Goal: Information Seeking & Learning: Learn about a topic

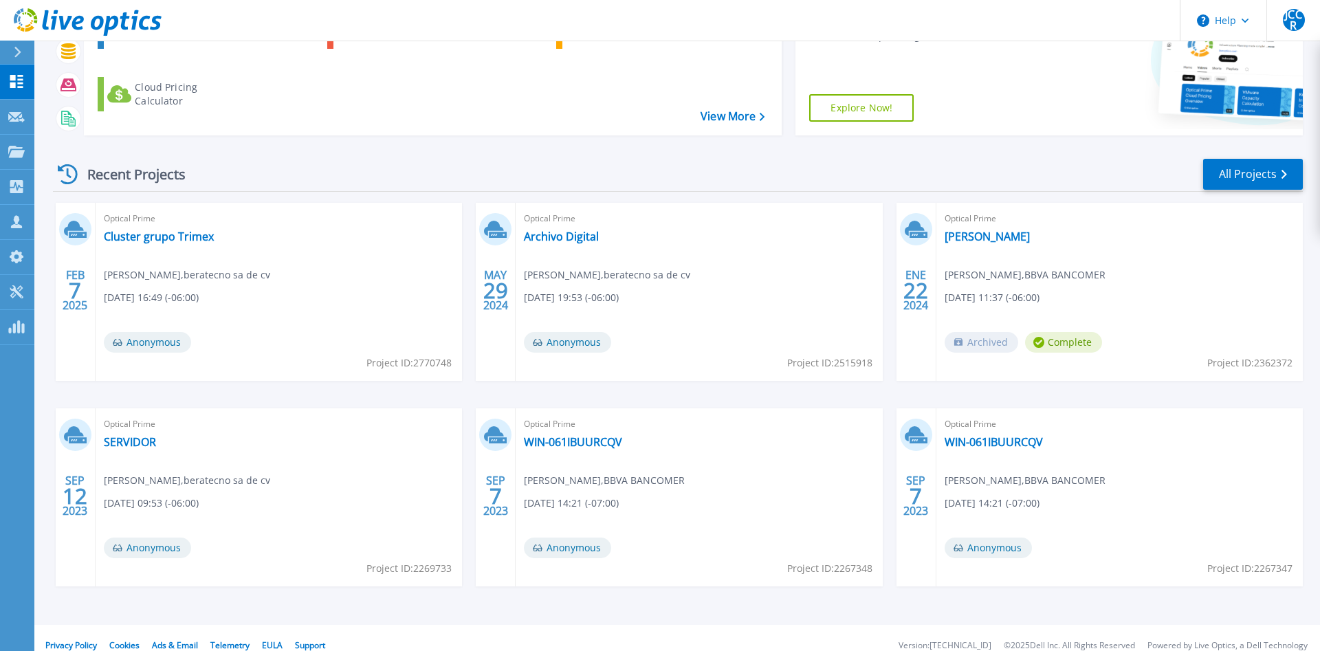
scroll to position [168, 0]
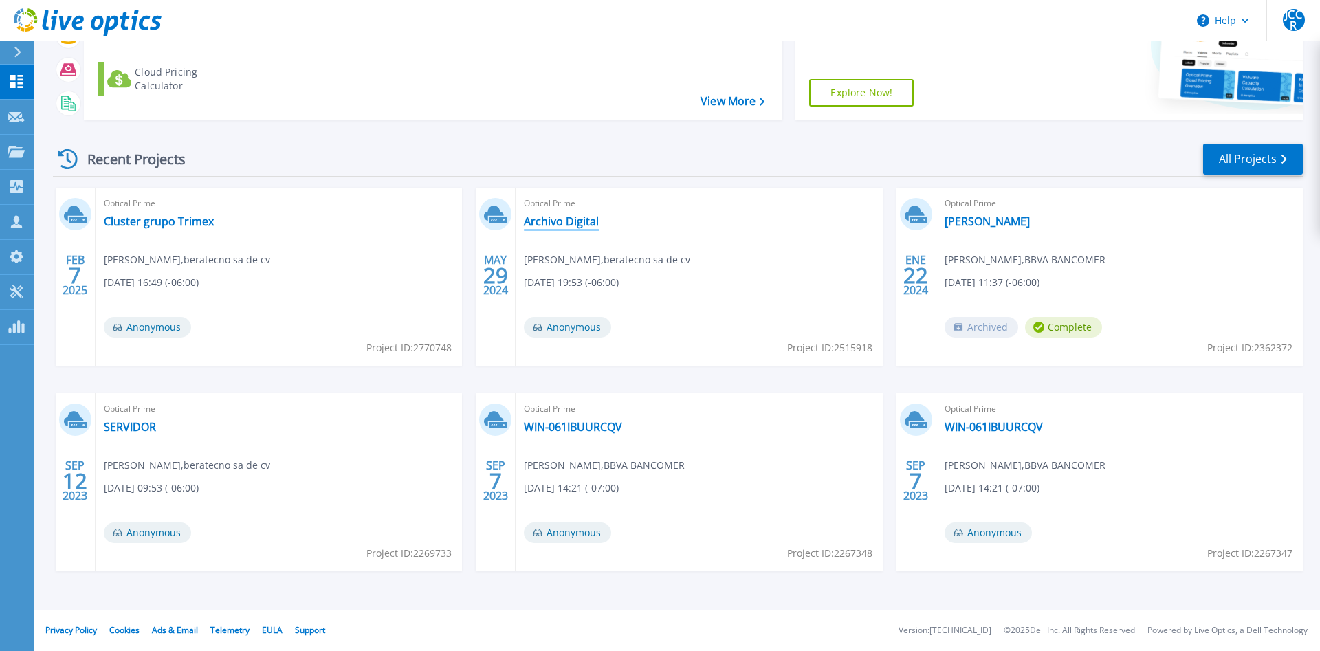
click at [563, 222] on link "Archivo Digital" at bounding box center [561, 222] width 75 height 14
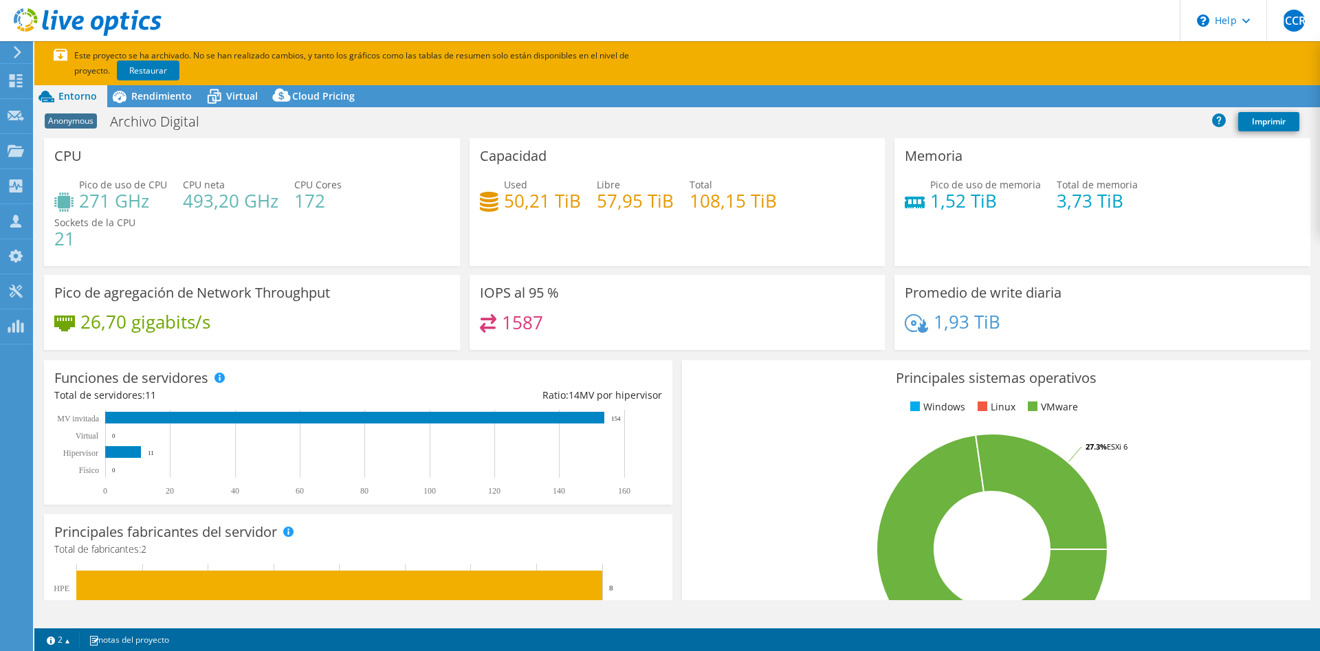
select select "USD"
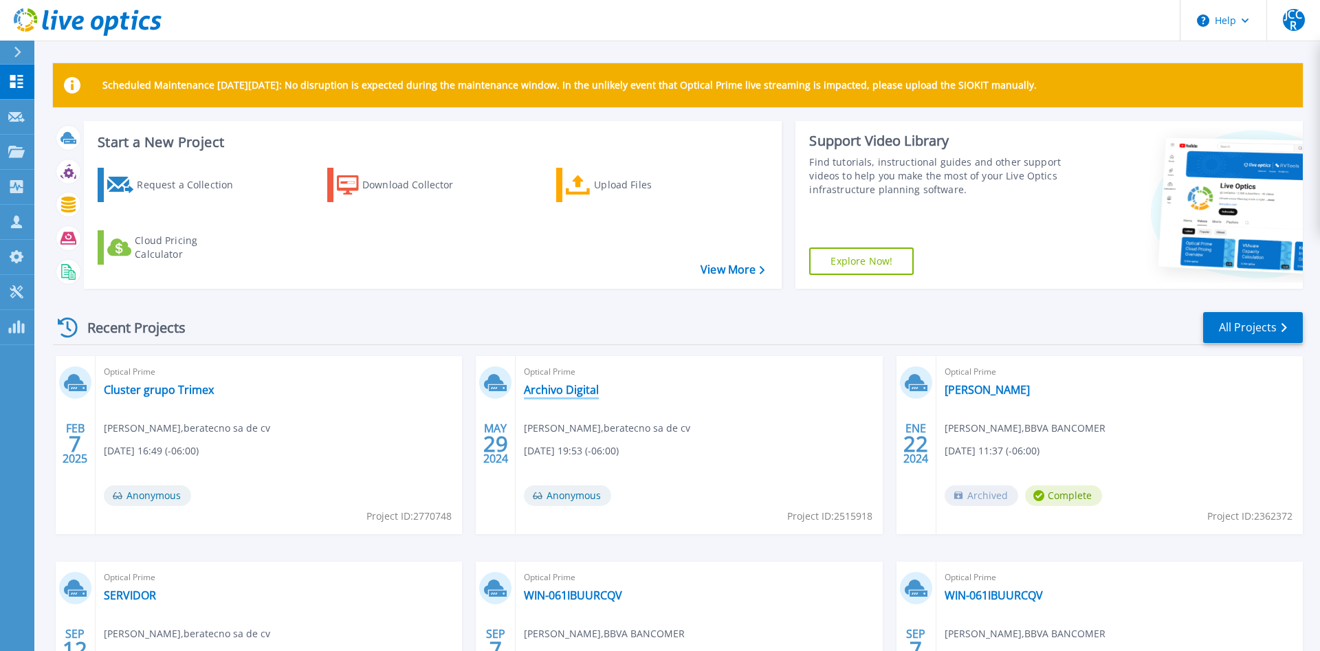
click at [591, 390] on link "Archivo Digital" at bounding box center [561, 390] width 75 height 14
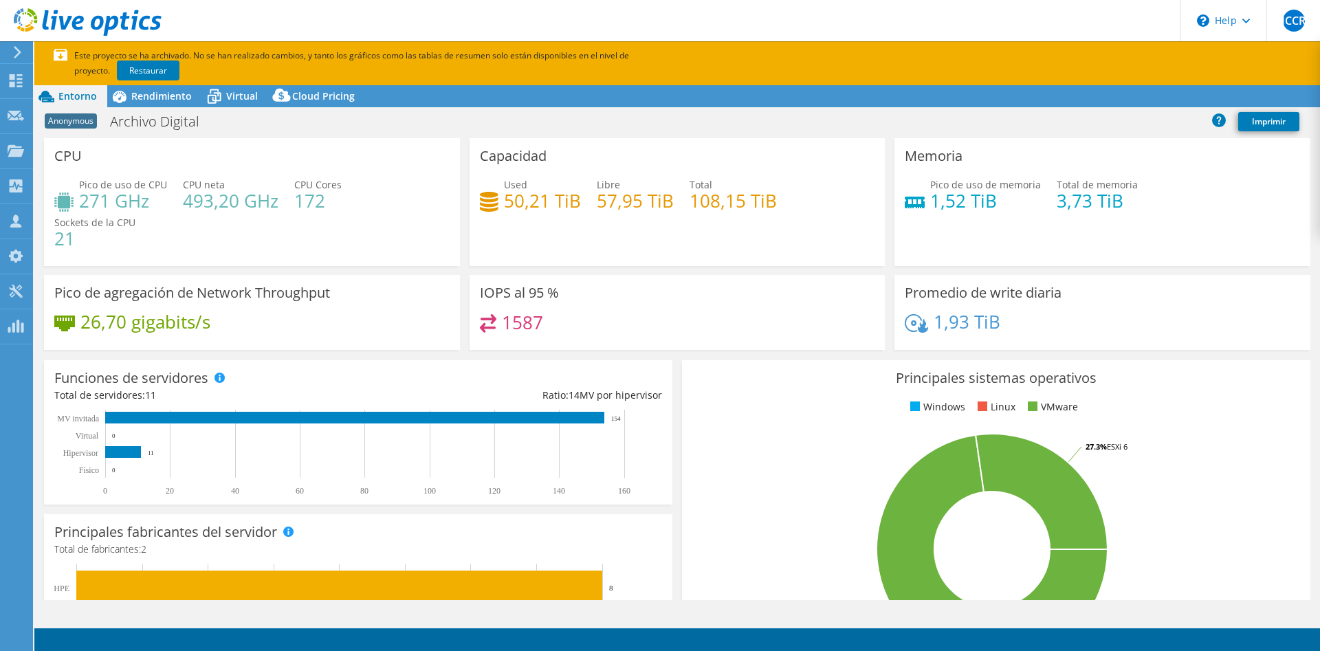
select select "USD"
click at [76, 164] on h3 "CPU" at bounding box center [68, 156] width 28 height 15
click at [97, 208] on h4 "271 GHz" at bounding box center [123, 200] width 88 height 15
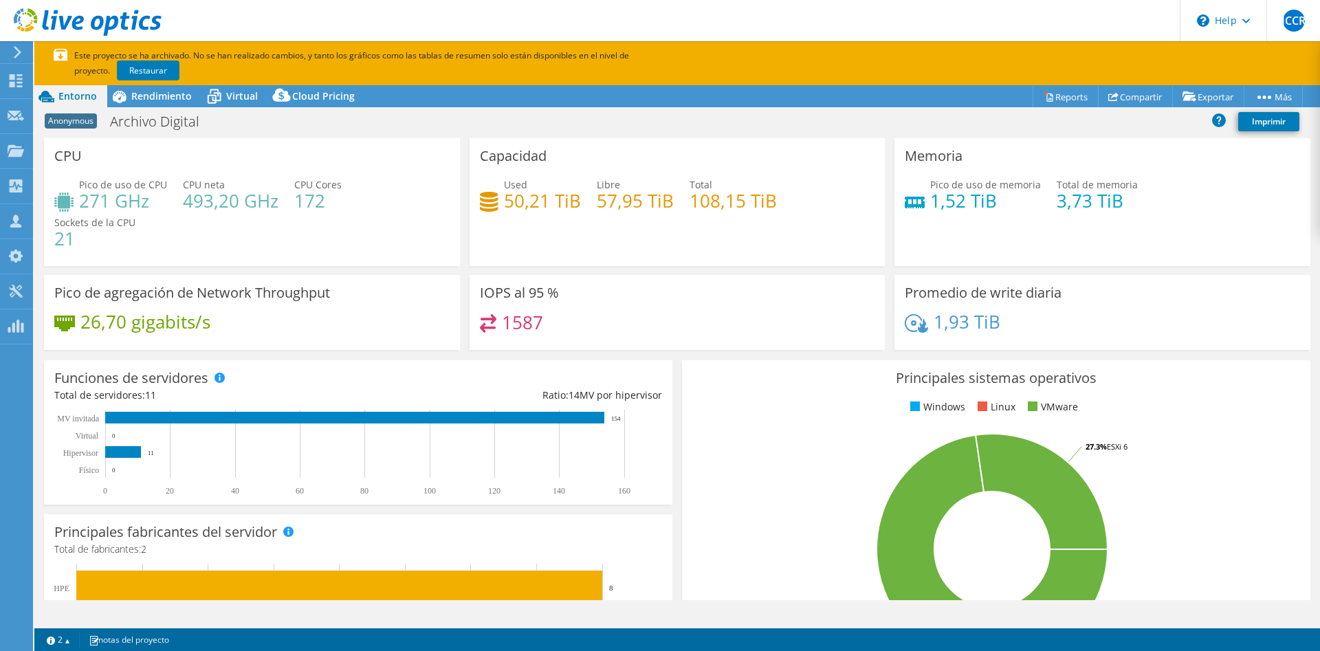
click at [195, 201] on h4 "493,20 GHz" at bounding box center [231, 200] width 96 height 15
click at [316, 208] on h4 "172" at bounding box center [317, 200] width 47 height 15
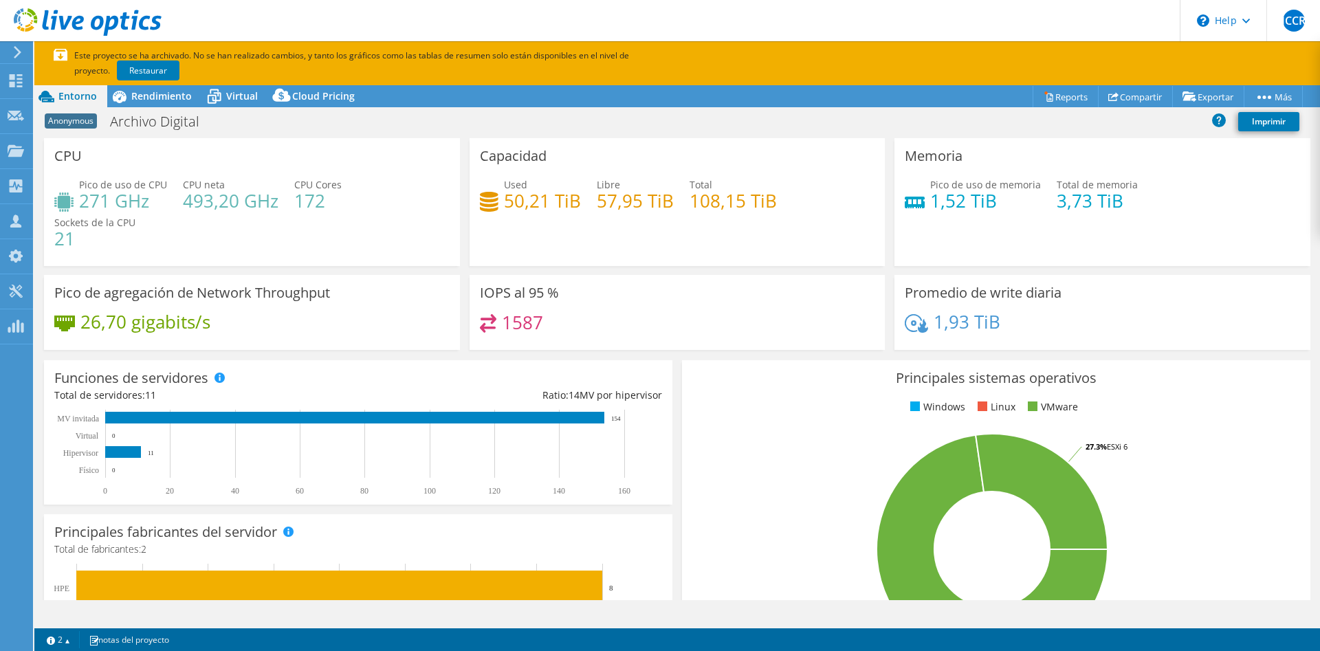
click at [135, 231] on h4 "21" at bounding box center [94, 238] width 81 height 15
click at [517, 160] on h3 "Capacidad" at bounding box center [513, 156] width 67 height 15
click at [512, 197] on h4 "50,21 TiB" at bounding box center [542, 200] width 77 height 15
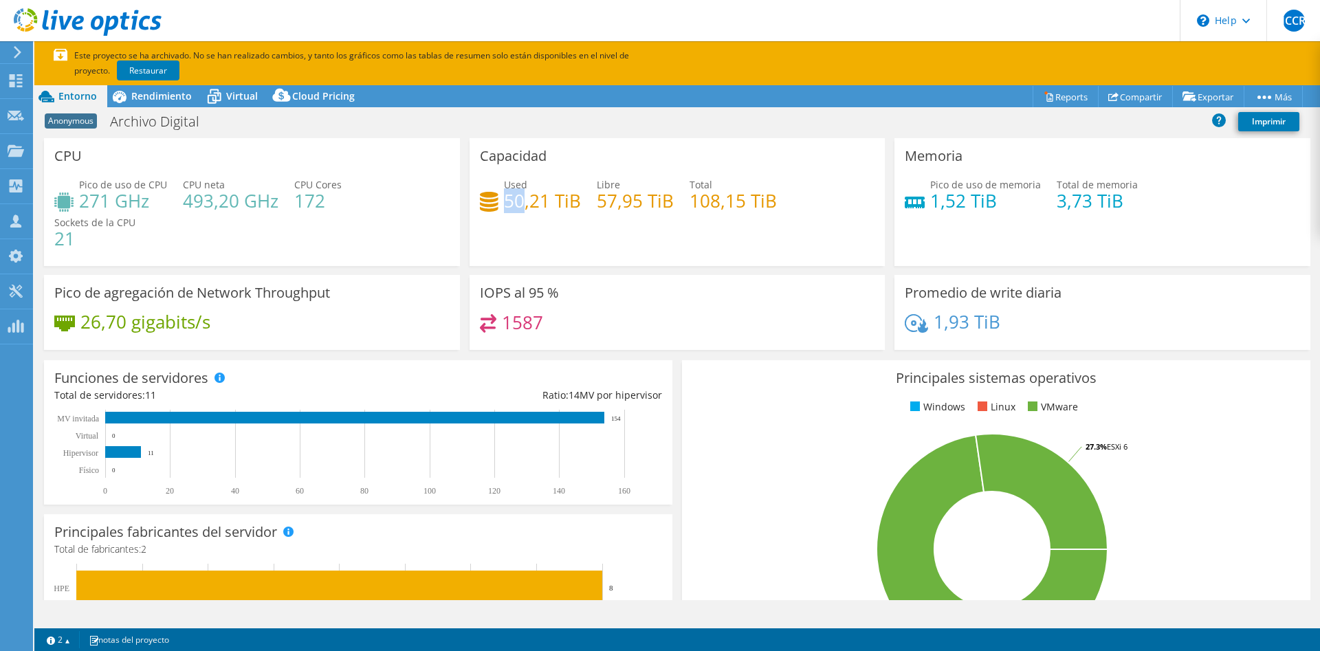
click at [512, 197] on h4 "50,21 TiB" at bounding box center [542, 200] width 77 height 15
click at [1070, 205] on h4 "3,73 TiB" at bounding box center [1097, 200] width 81 height 15
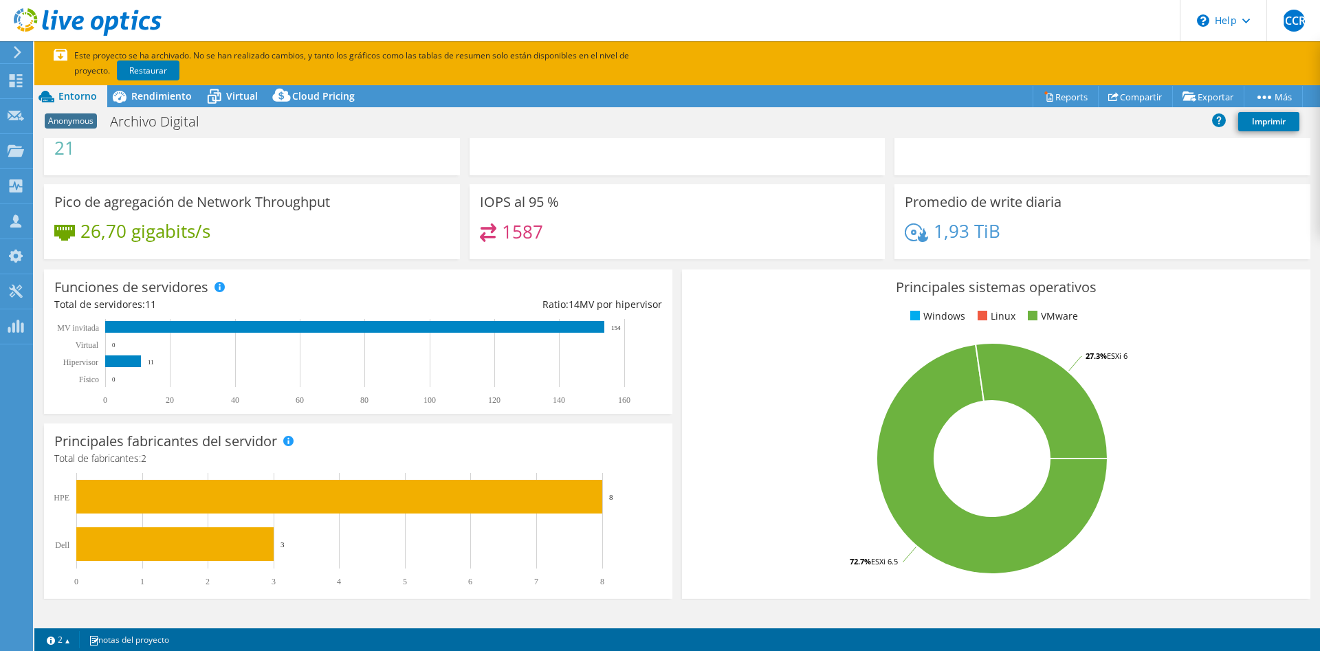
scroll to position [99, 0]
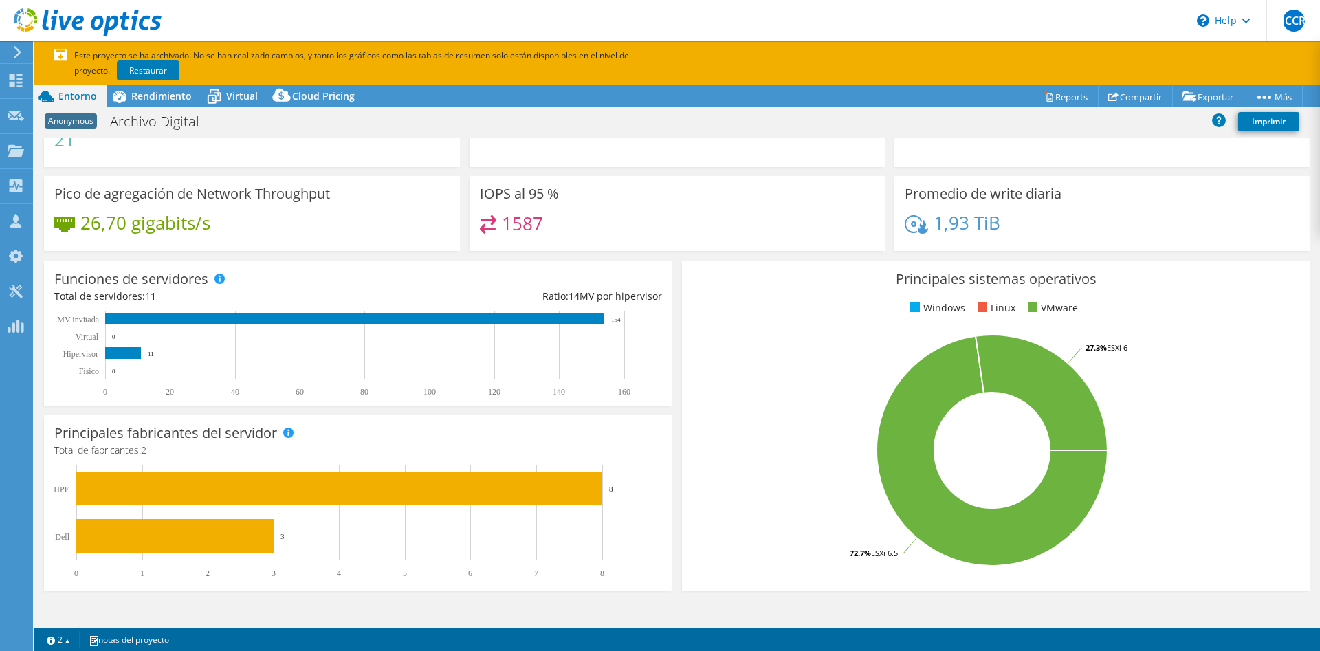
click at [85, 315] on text "MV invitada" at bounding box center [78, 320] width 42 height 10
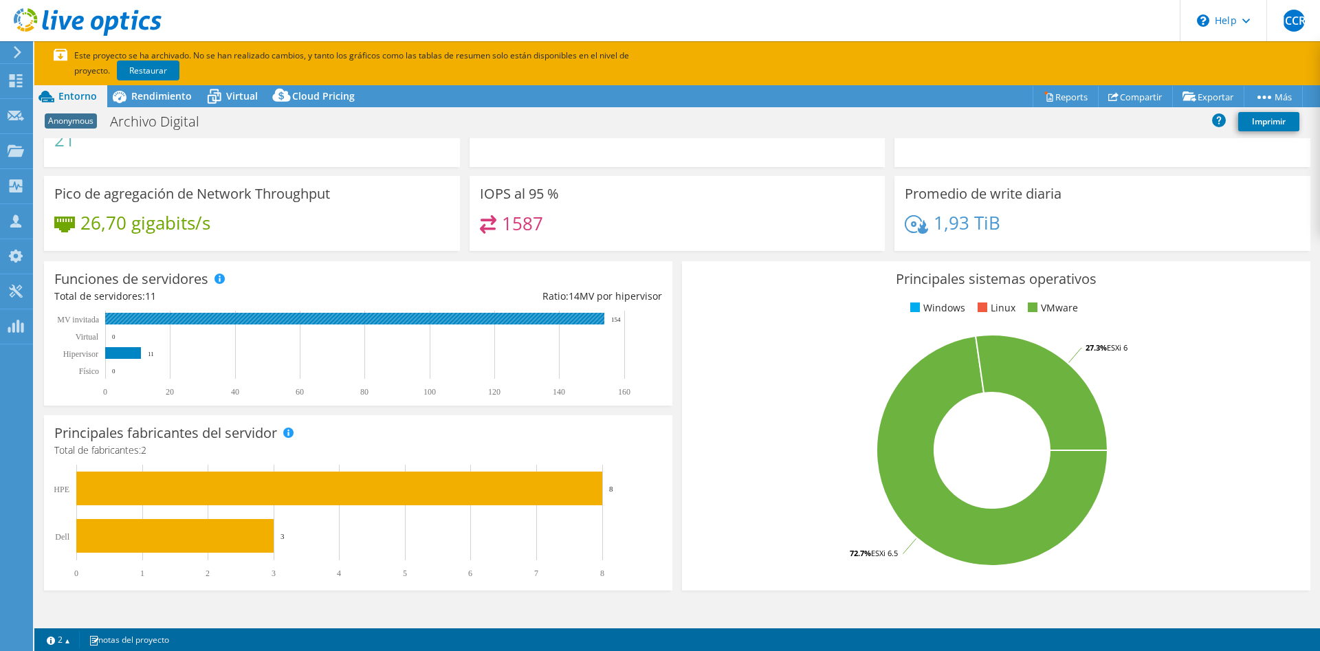
click at [615, 311] on rect at bounding box center [354, 354] width 600 height 86
click at [616, 316] on text "154" at bounding box center [616, 319] width 10 height 7
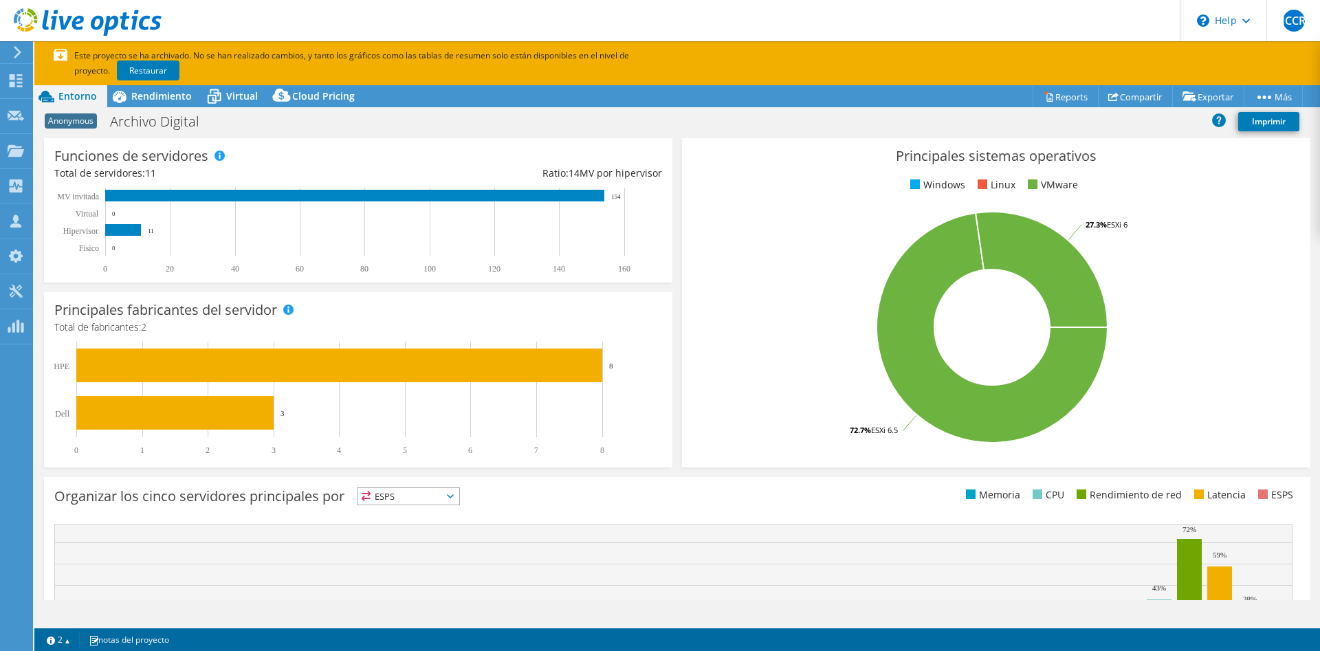
scroll to position [0, 0]
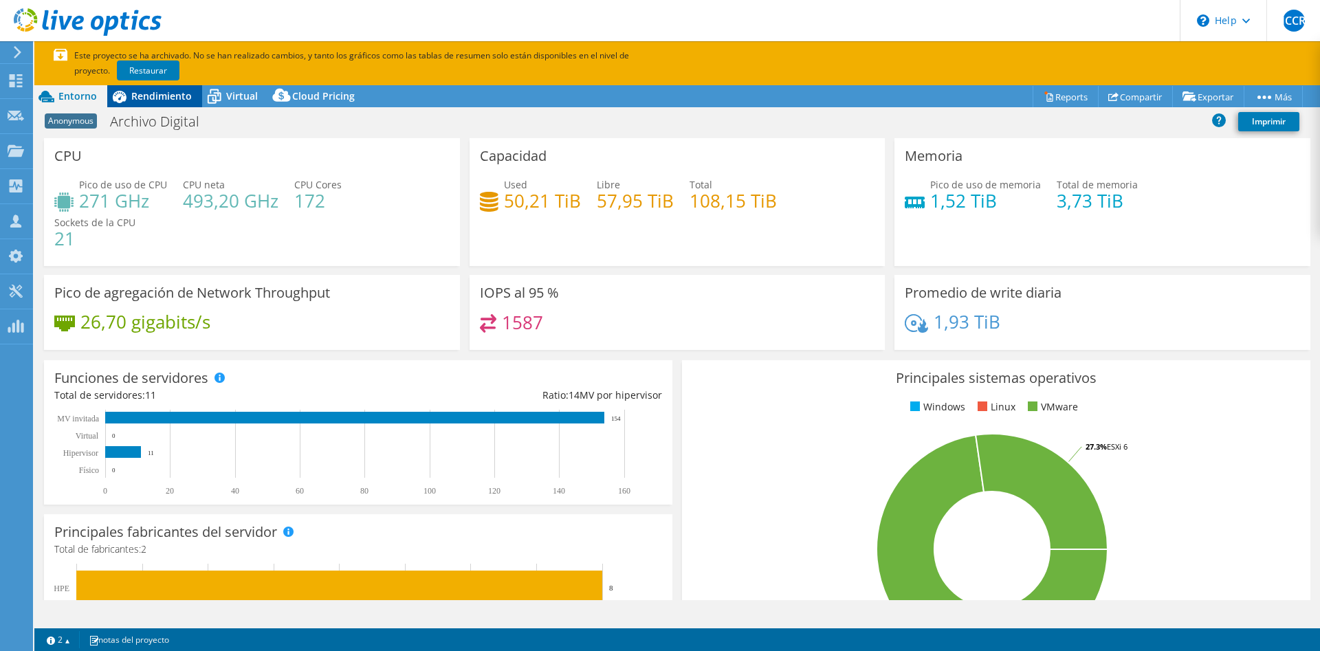
click at [163, 96] on span "Rendimiento" at bounding box center [161, 95] width 61 height 13
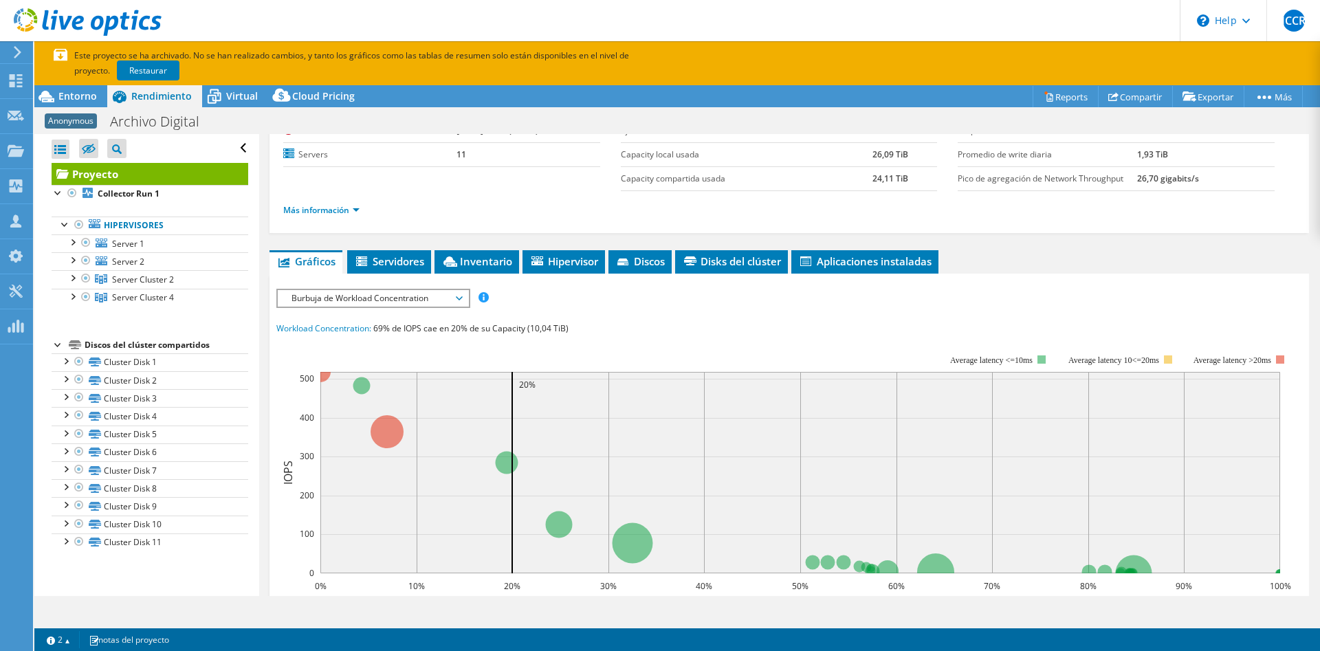
scroll to position [116, 0]
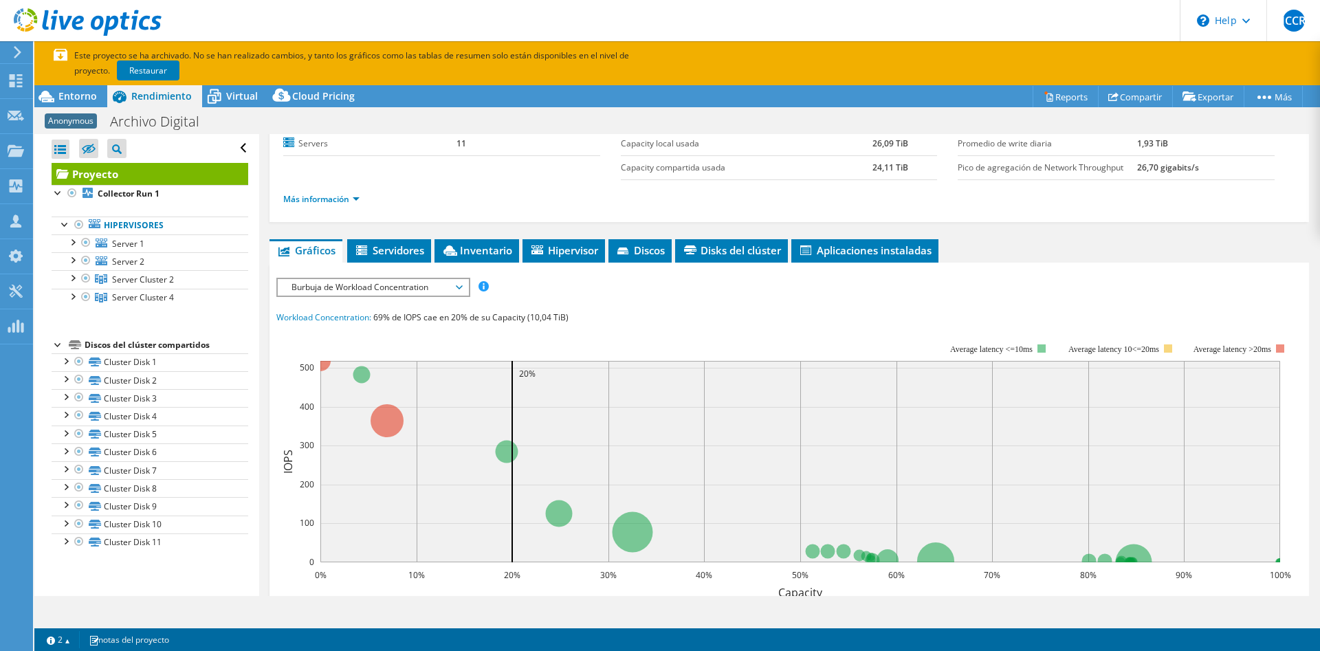
click at [397, 287] on span "Burbuja de Workload Concentration" at bounding box center [373, 287] width 177 height 17
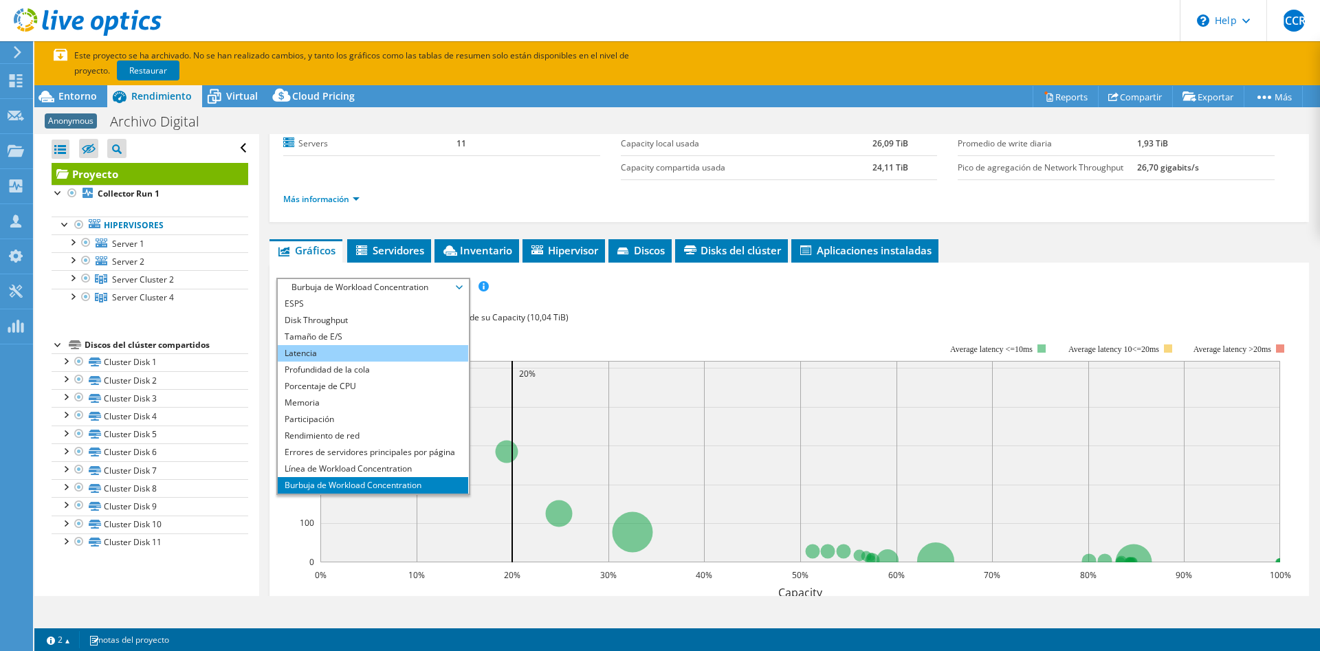
click at [367, 356] on li "Latencia" at bounding box center [373, 353] width 190 height 17
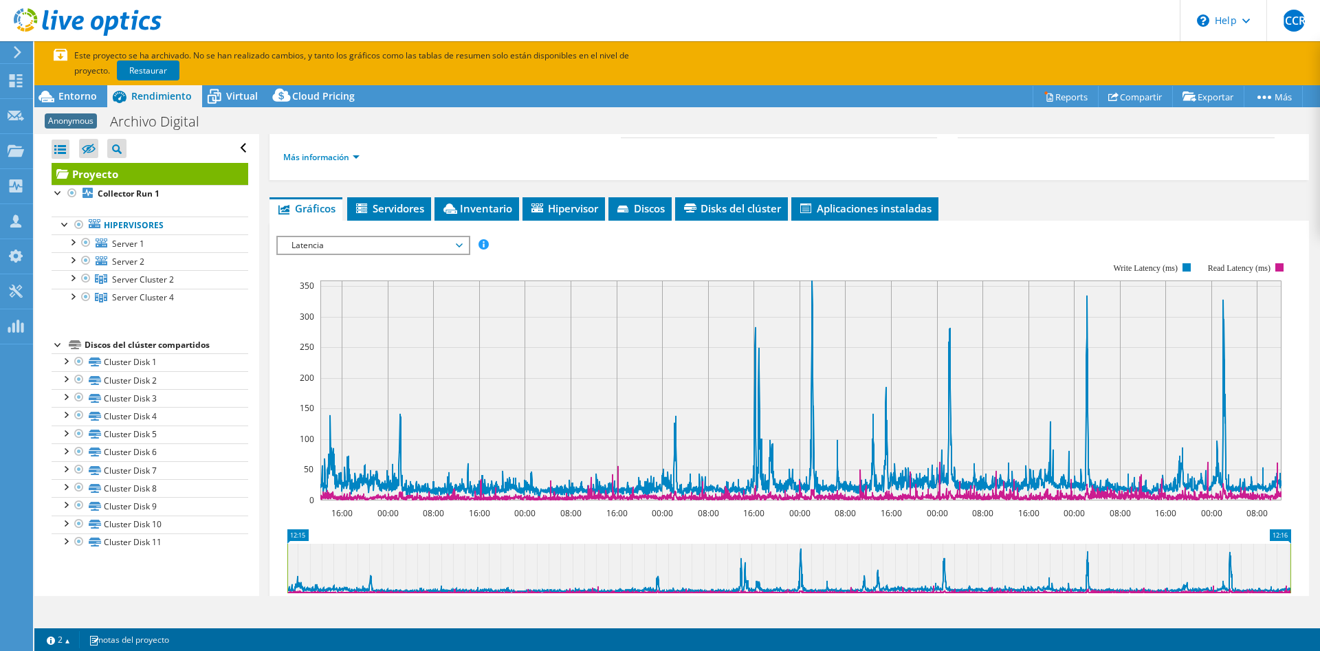
scroll to position [158, 0]
click at [425, 250] on span "Latencia" at bounding box center [373, 245] width 177 height 17
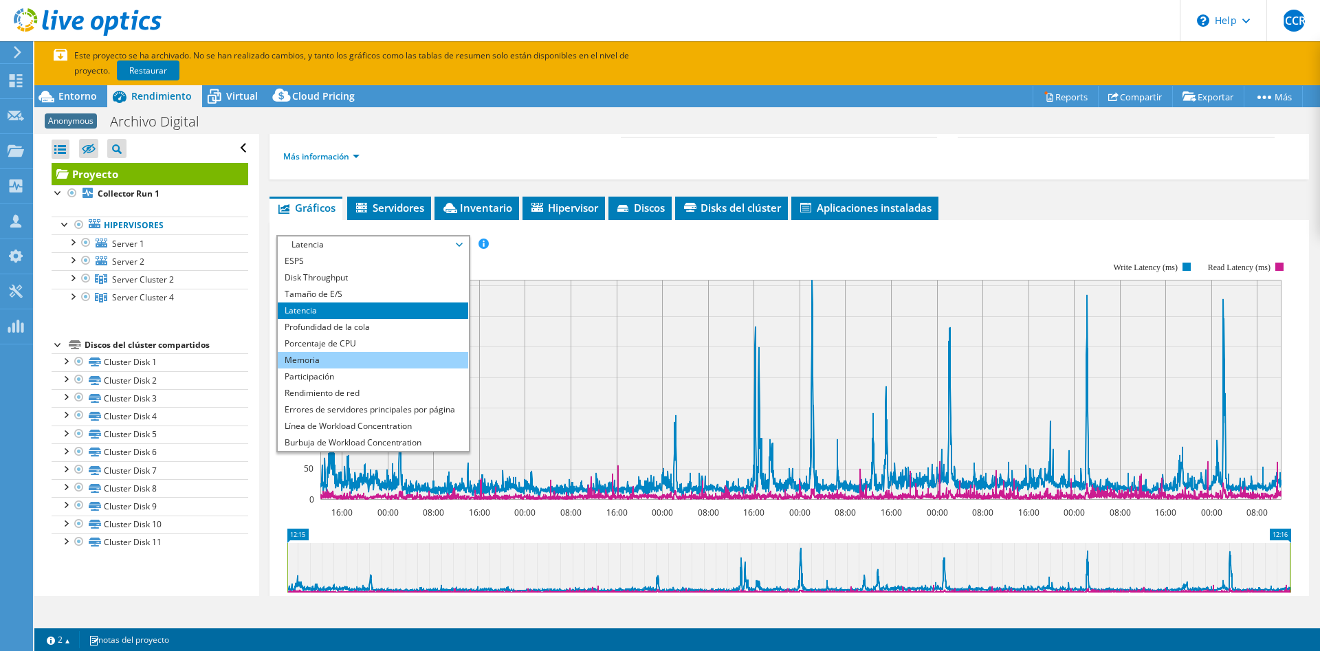
click at [373, 356] on li "Memoria" at bounding box center [373, 360] width 190 height 17
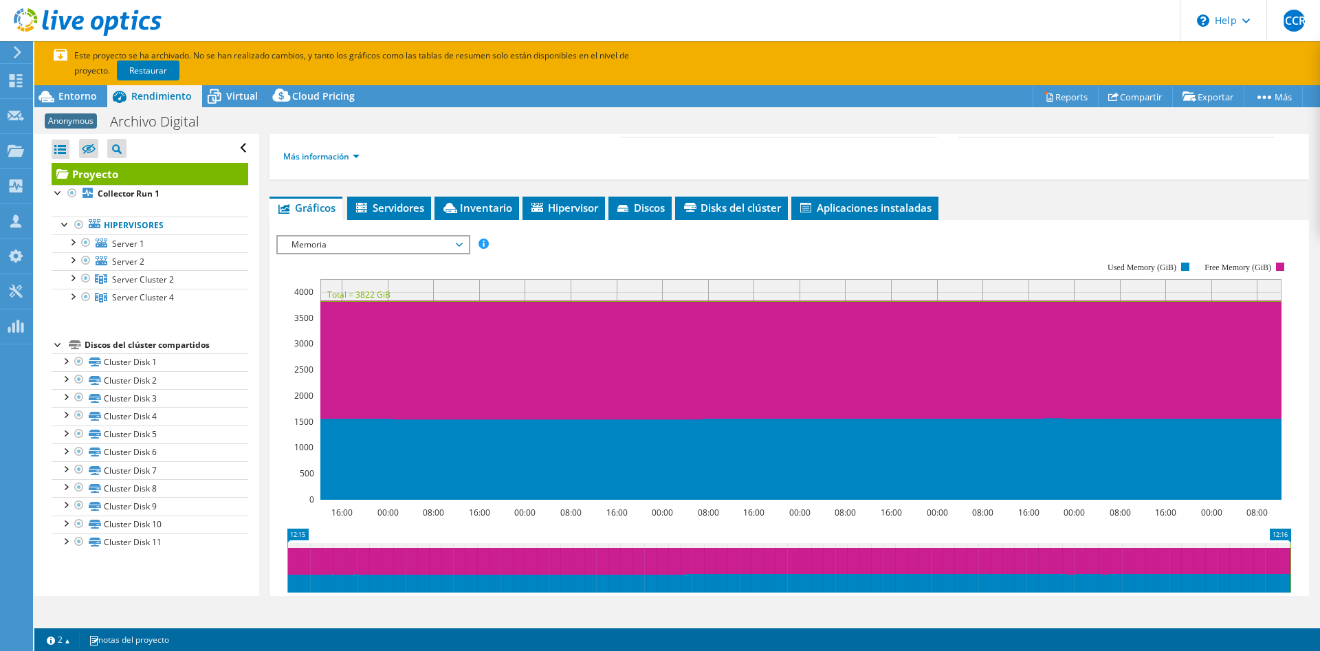
click at [357, 246] on span "Memoria" at bounding box center [373, 245] width 177 height 17
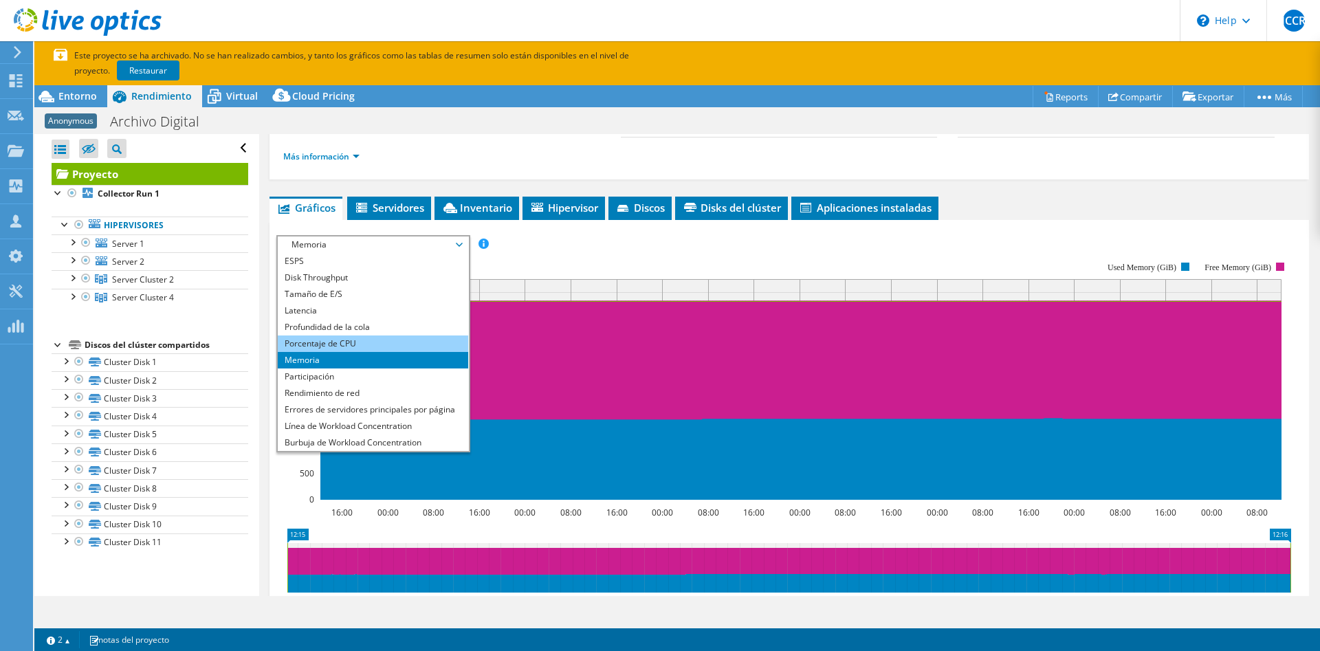
click at [351, 340] on li "Porcentaje de CPU" at bounding box center [373, 344] width 190 height 17
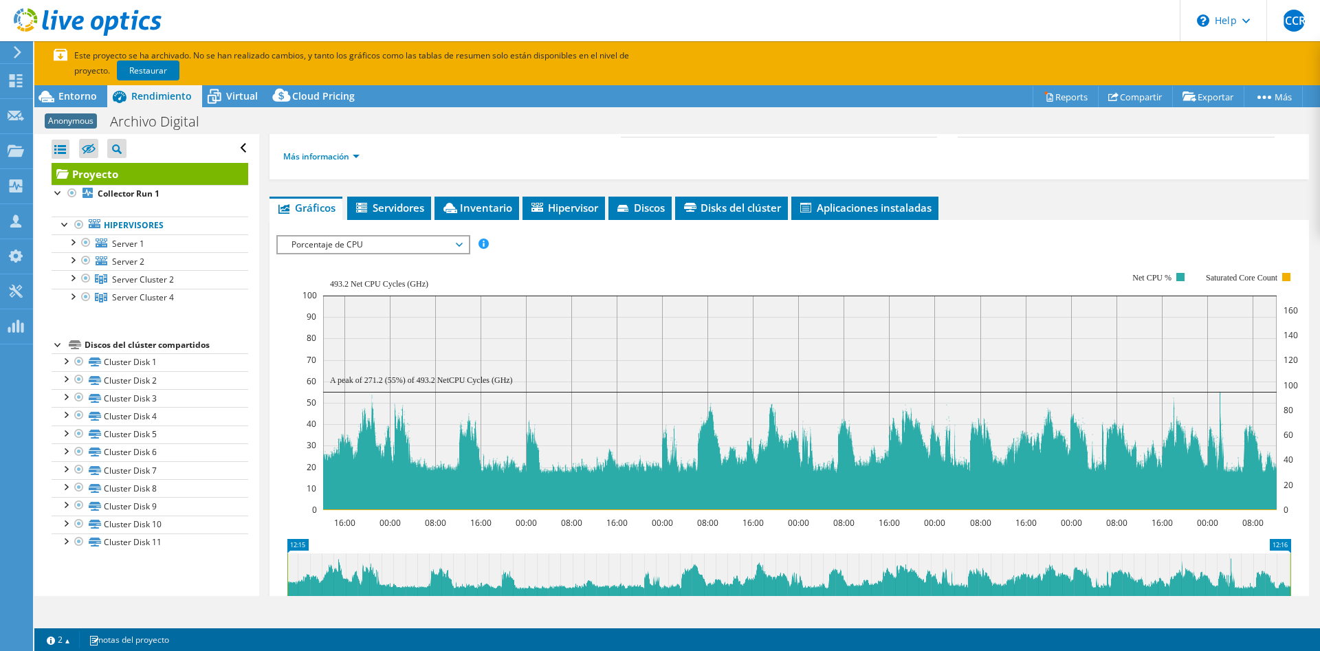
click at [380, 237] on span "Porcentaje de CPU" at bounding box center [373, 245] width 177 height 17
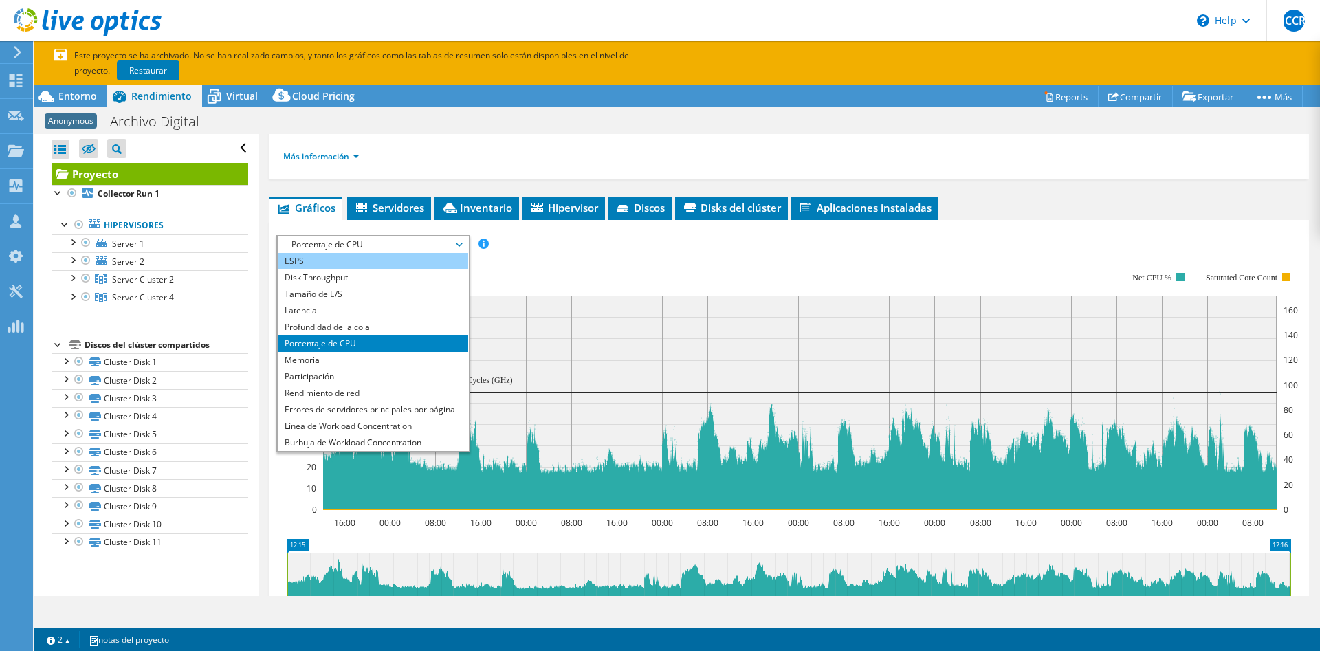
click at [363, 266] on li "ESPS" at bounding box center [373, 261] width 190 height 17
